Goal: Task Accomplishment & Management: Use online tool/utility

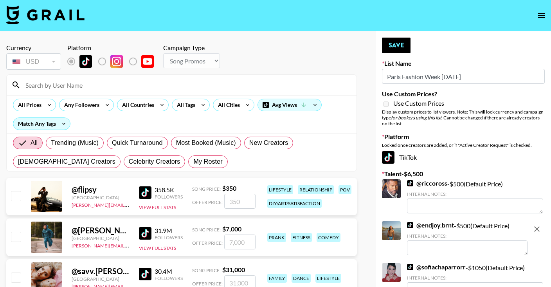
select select "Song"
click at [36, 9] on img at bounding box center [45, 14] width 78 height 19
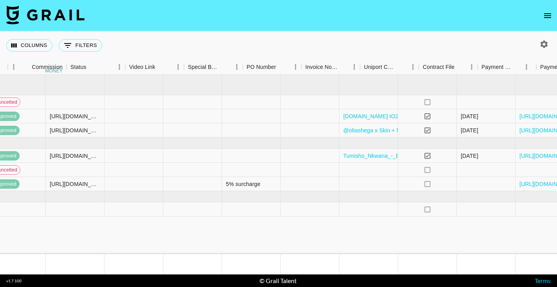
scroll to position [0, 743]
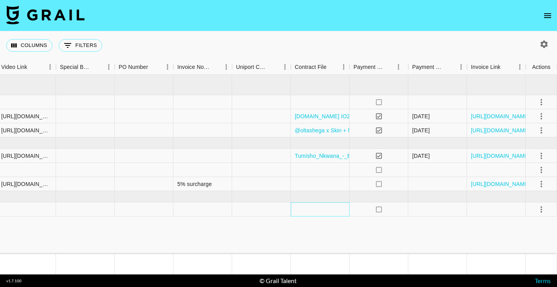
click at [321, 214] on div at bounding box center [320, 209] width 59 height 14
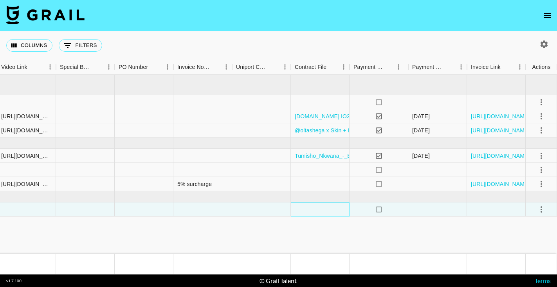
click at [321, 213] on div at bounding box center [320, 209] width 59 height 14
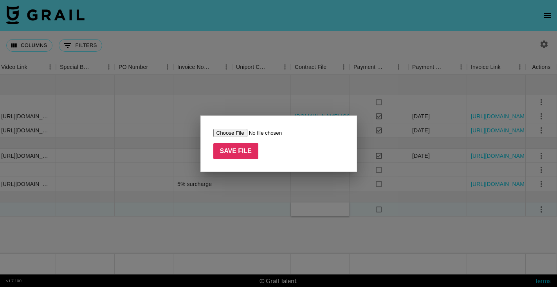
click at [224, 133] on input "file" at bounding box center [262, 133] width 99 height 8
type input "C:\fakepath\Rakufun X Katy INFLUENCER AGREEMENT-signed.pdf"
click at [230, 153] on input "Save File" at bounding box center [235, 151] width 45 height 16
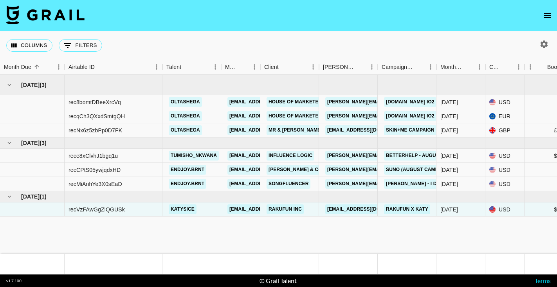
scroll to position [0, 7]
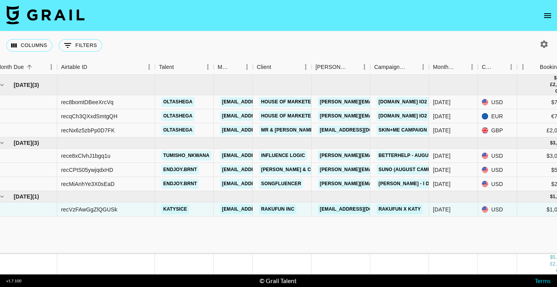
click at [546, 13] on icon "open drawer" at bounding box center [547, 15] width 9 height 9
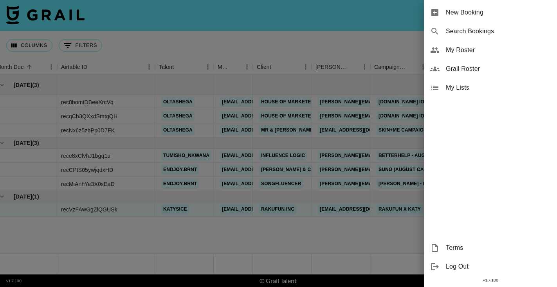
click at [459, 9] on span "New Booking" at bounding box center [498, 12] width 105 height 9
